Goal: Information Seeking & Learning: Learn about a topic

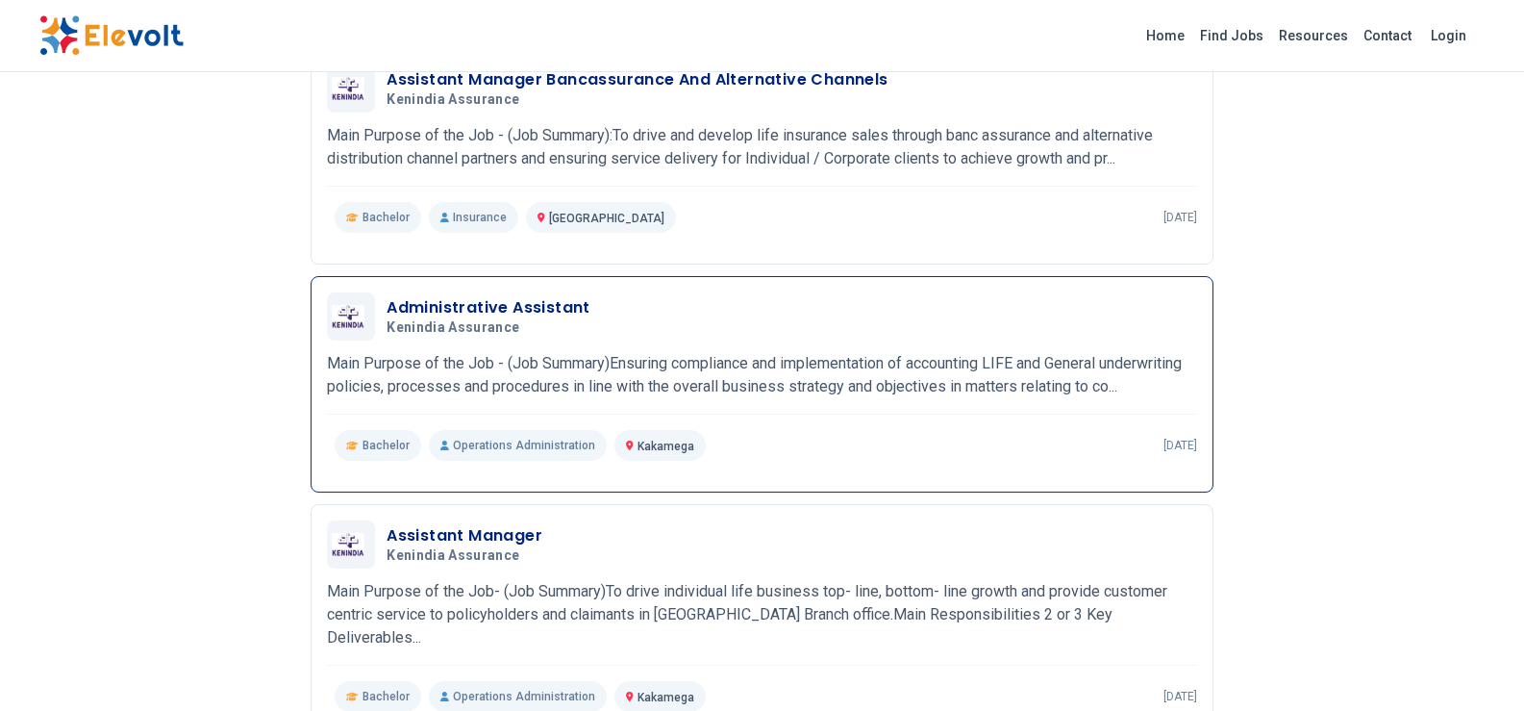
scroll to position [1443, 0]
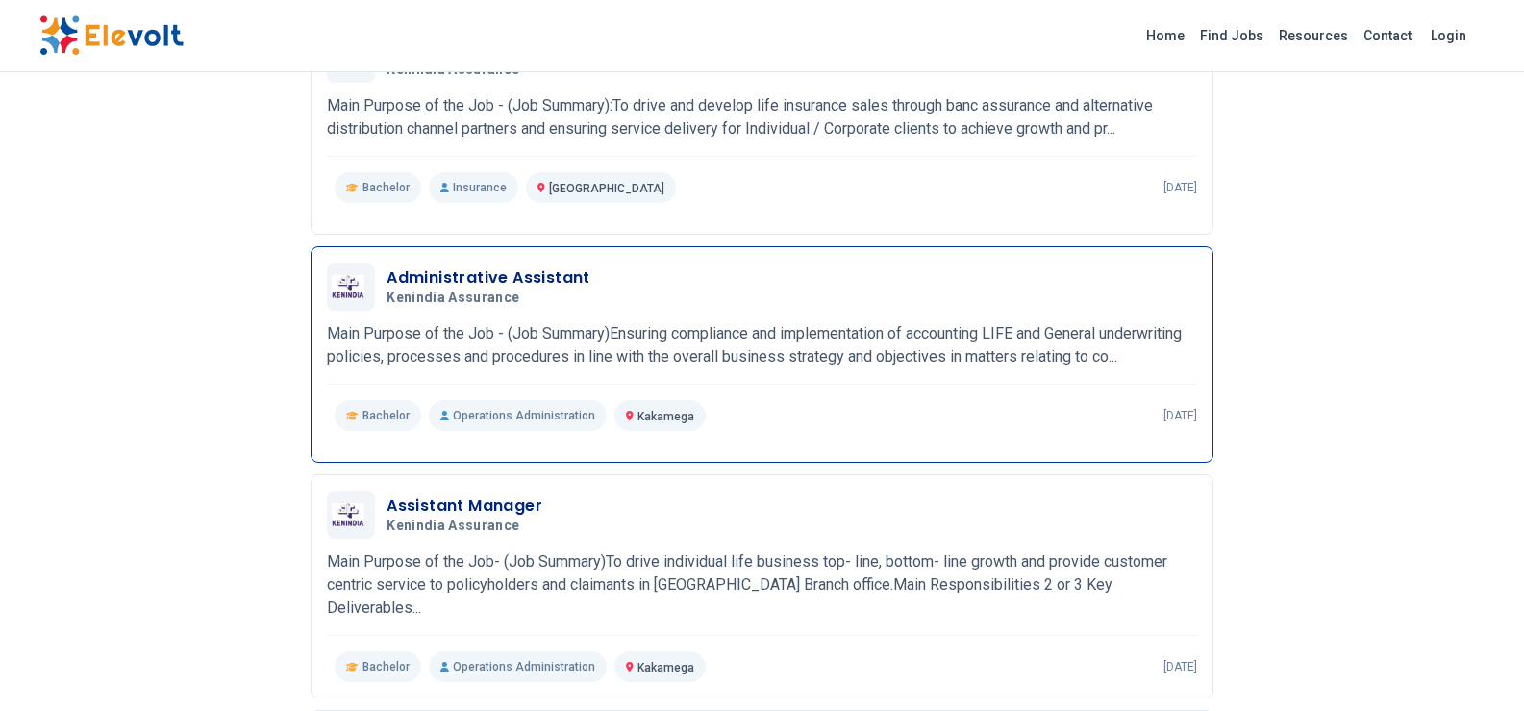
click at [810, 368] on p "Main Purpose of the Job - (Job Summary)Ensuring compliance and implementation o…" at bounding box center [762, 345] width 870 height 46
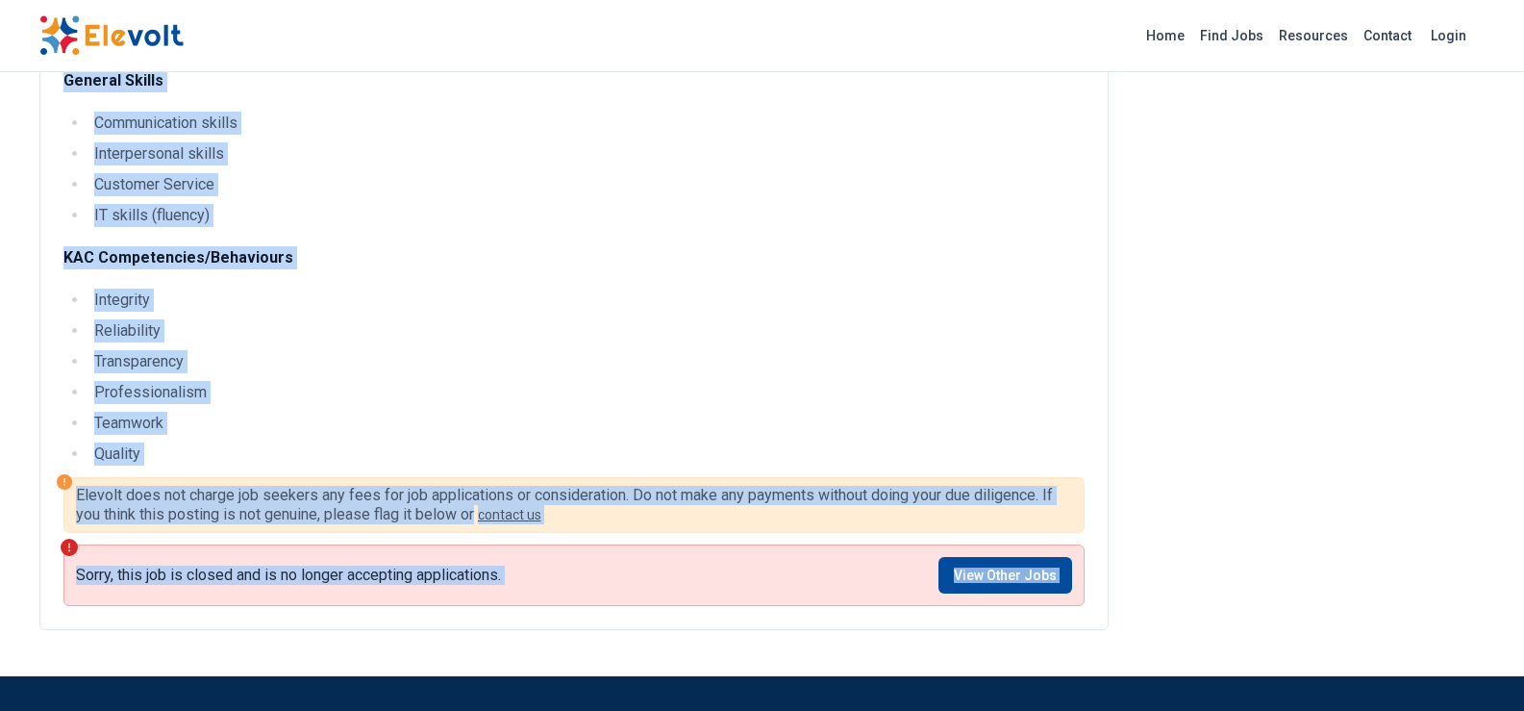
scroll to position [2813, 0]
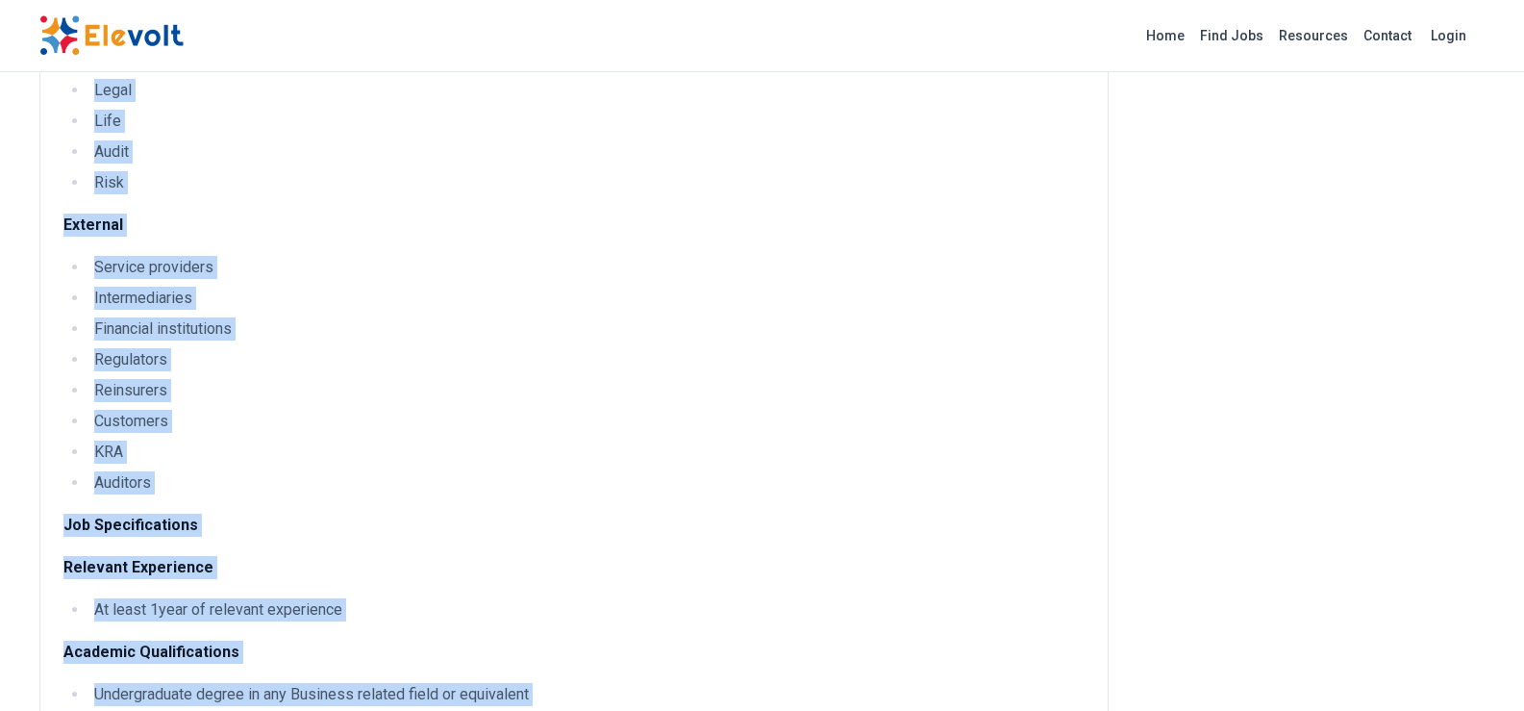
scroll to position [1467, 0]
